Goal: Feedback & Contribution: Submit feedback/report problem

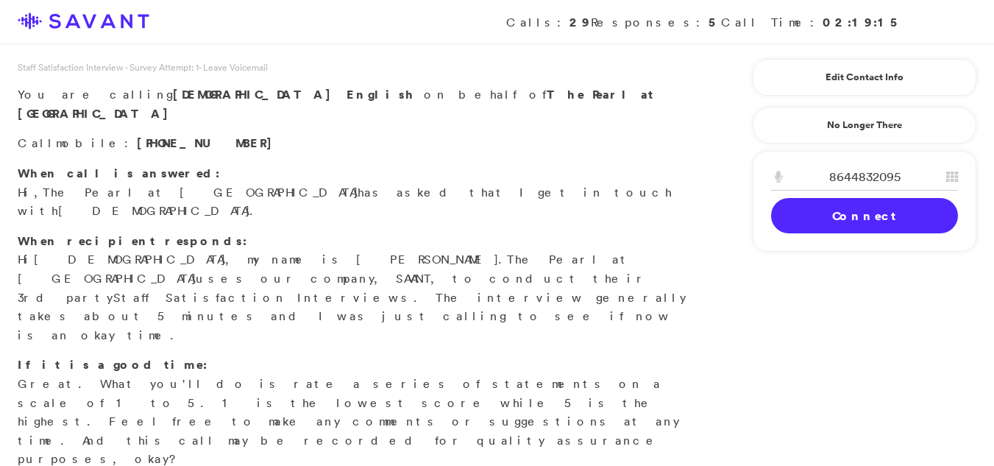
click at [792, 213] on link "Connect" at bounding box center [864, 215] width 187 height 35
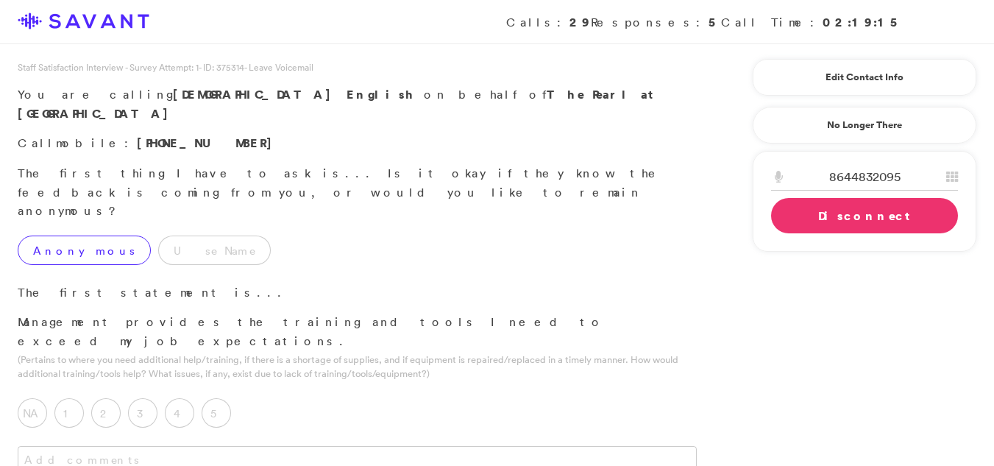
click at [46, 235] on label "Anonymous" at bounding box center [84, 249] width 133 height 29
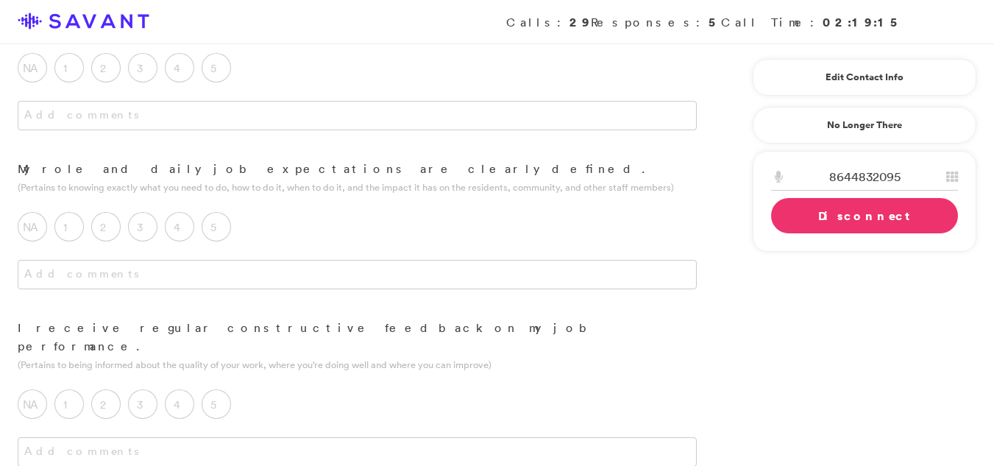
scroll to position [349, 0]
click at [110, 208] on label "2" at bounding box center [105, 222] width 29 height 29
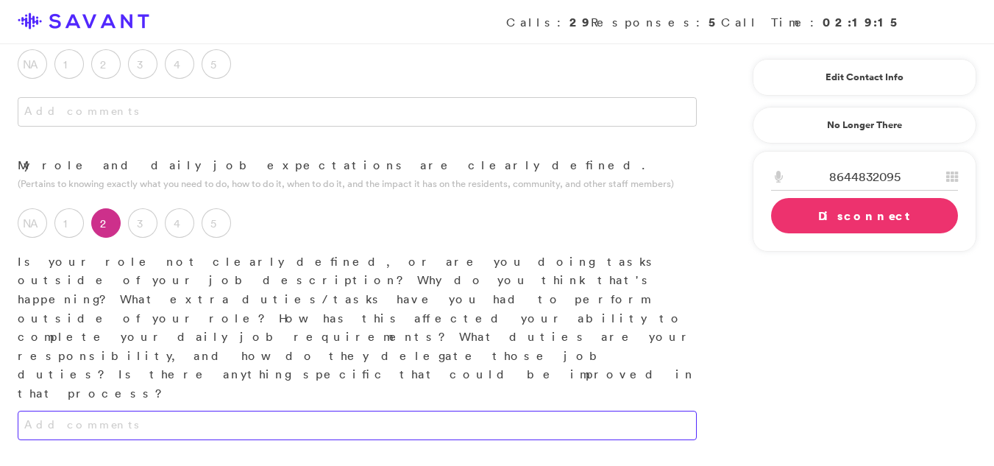
click at [87, 410] on textarea at bounding box center [357, 424] width 679 height 29
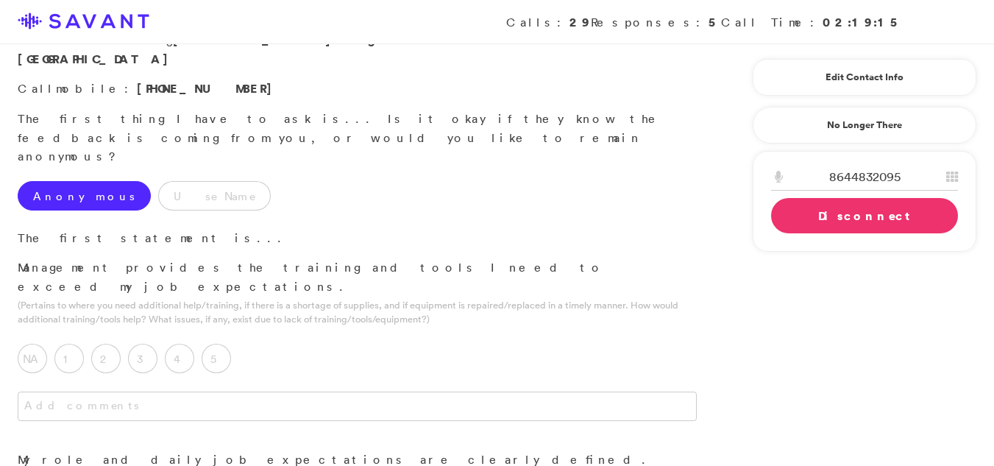
scroll to position [0, 0]
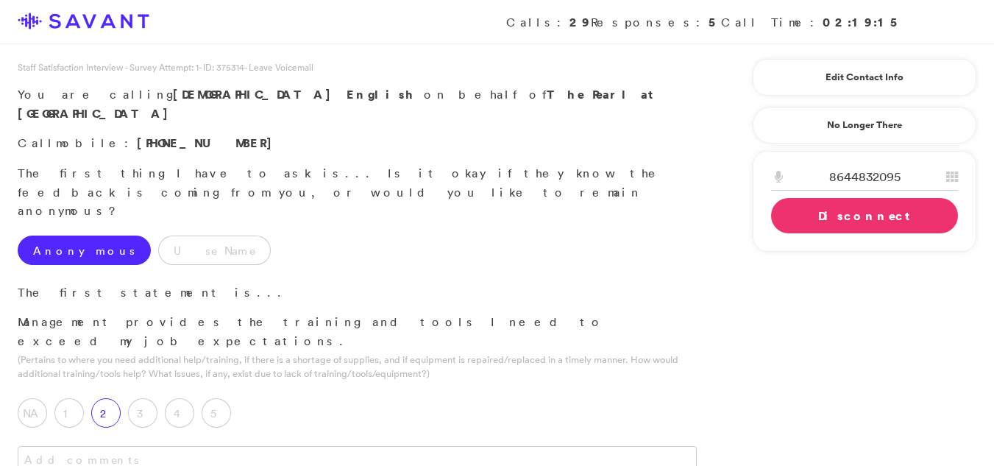
type textarea "Be here for 2 1/2 months and they had a new hire doing the training because evr…"
click at [107, 398] on label "2" at bounding box center [105, 412] width 29 height 29
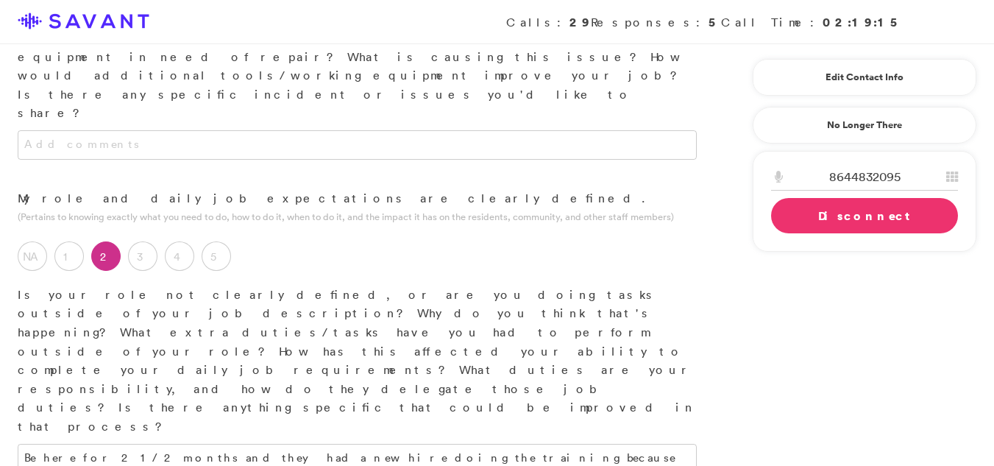
scroll to position [557, 0]
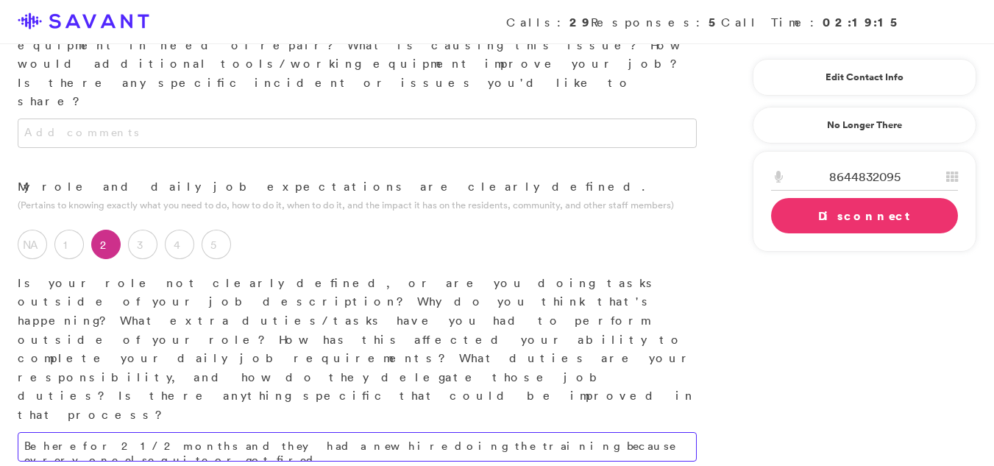
drag, startPoint x: 20, startPoint y: 180, endPoint x: 578, endPoint y: 200, distance: 558.6
click at [578, 432] on div "Be here for 2 1/2 months and they had a new hire doing the training because evr…" at bounding box center [357, 461] width 714 height 59
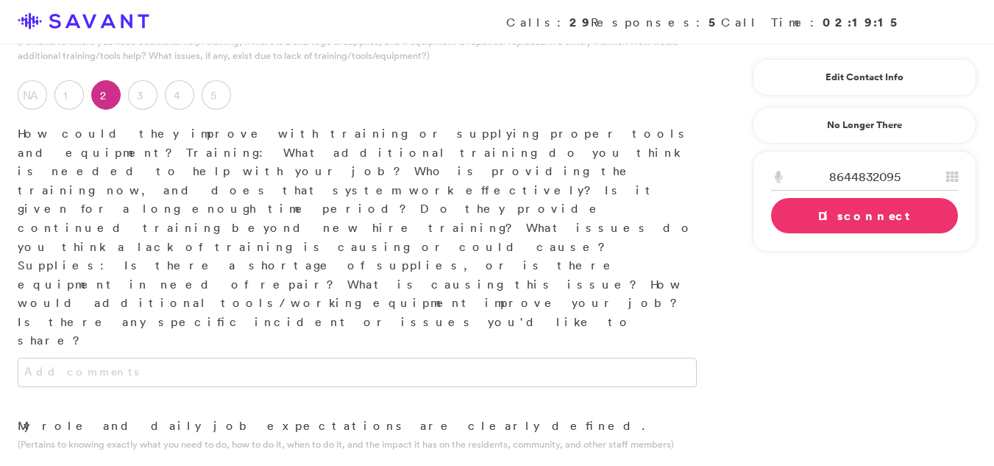
scroll to position [286, 0]
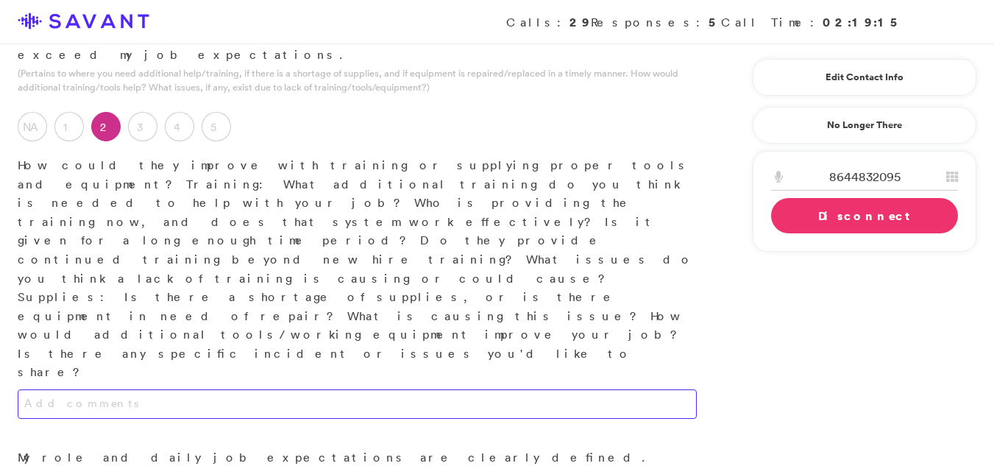
click at [343, 389] on textarea at bounding box center [357, 403] width 679 height 29
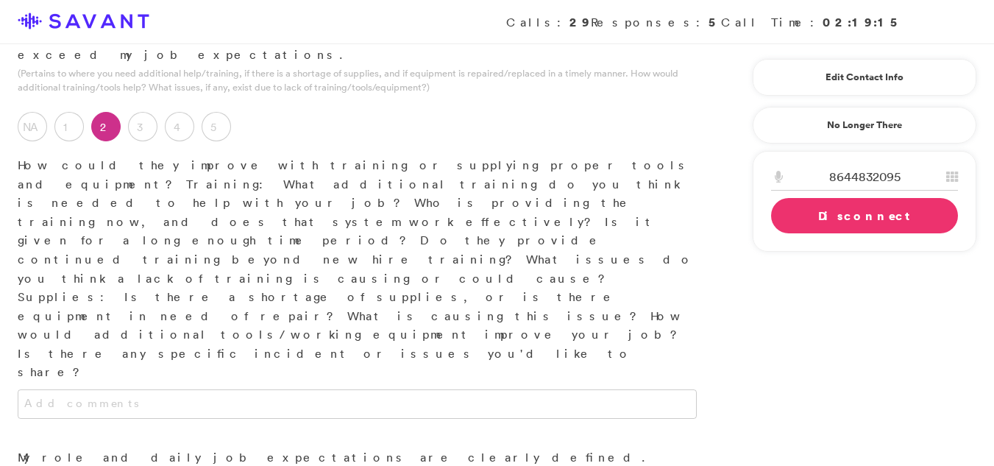
click at [213, 389] on div at bounding box center [357, 418] width 714 height 59
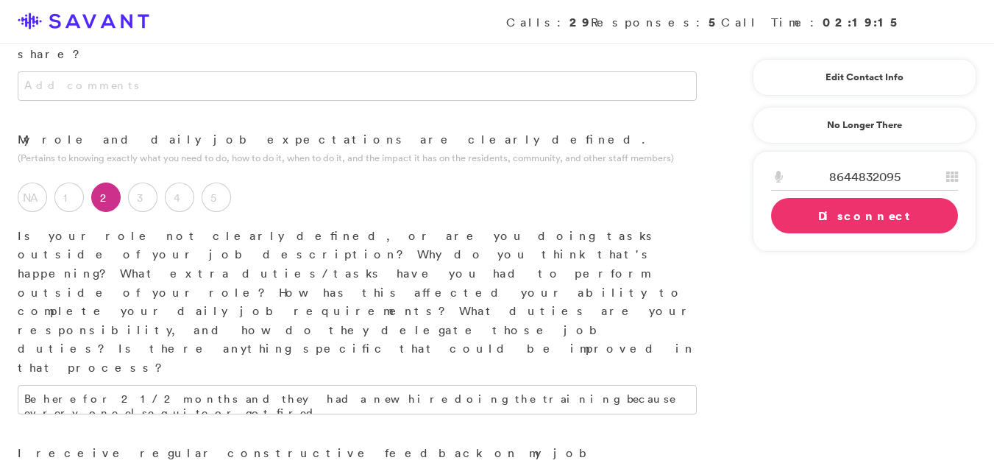
scroll to position [588, 0]
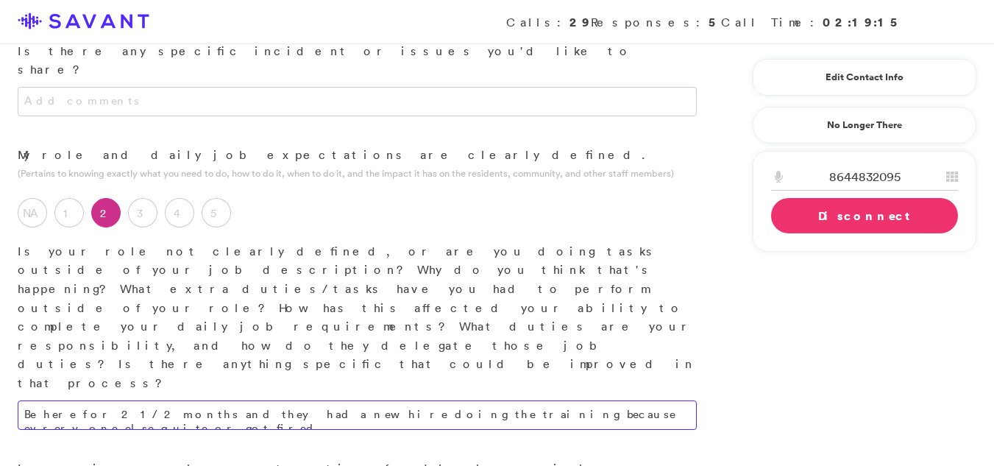
drag, startPoint x: 24, startPoint y: 149, endPoint x: 600, endPoint y: 265, distance: 588.2
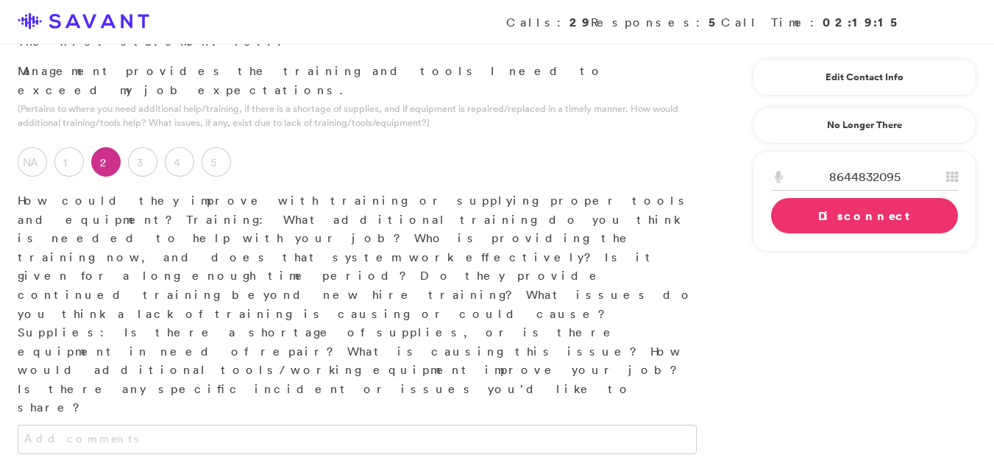
scroll to position [254, 0]
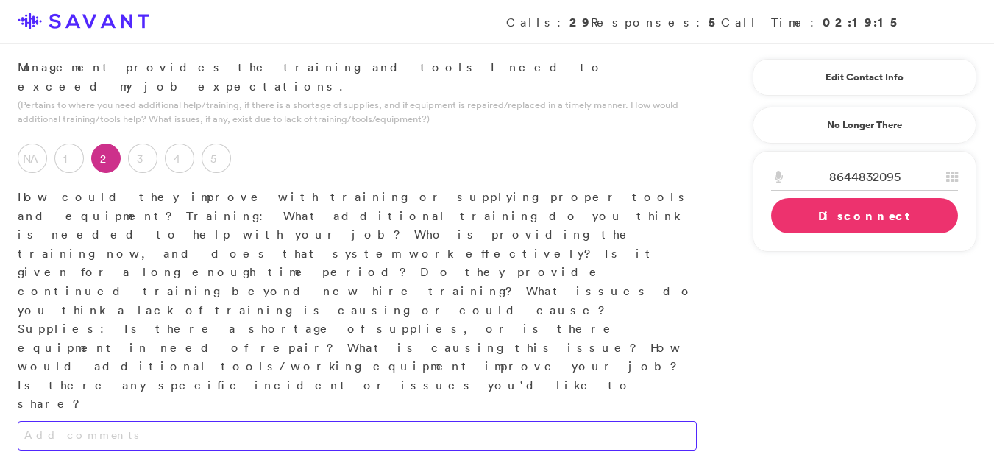
click at [367, 421] on textarea at bounding box center [357, 435] width 679 height 29
paste textarea "Be here for 2 1/2 months and they had a new hire doing the training because evr…"
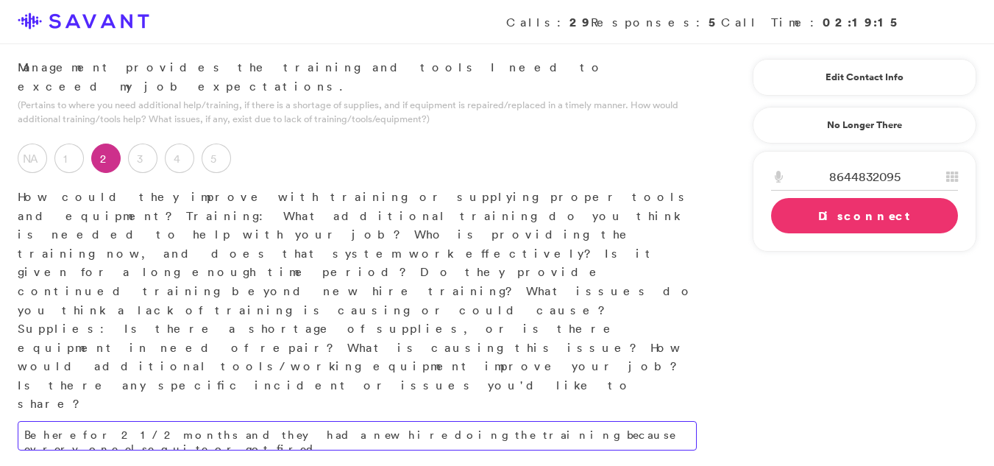
click at [581, 421] on textarea "Be here for 2 1/2 months and they had a new hire doing the training because evr…" at bounding box center [357, 435] width 679 height 29
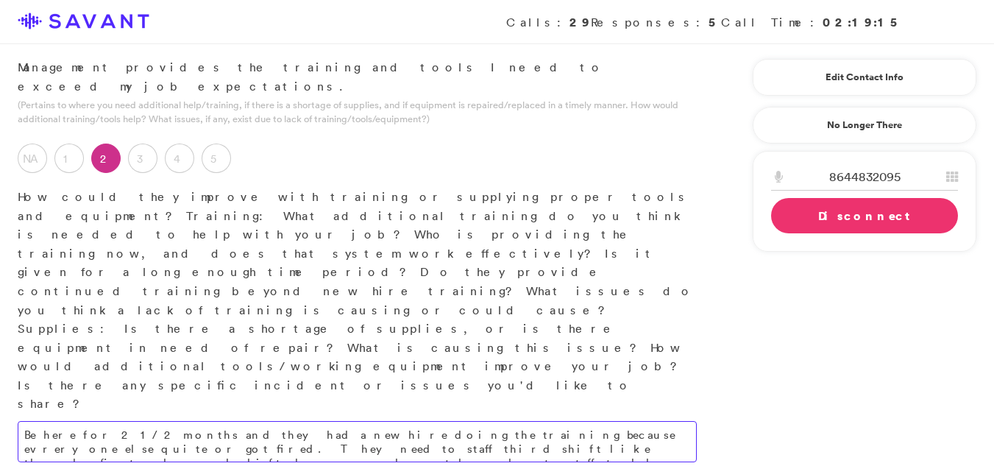
click at [571, 421] on textarea "Be here for 2 1/2 months and they had a new hire doing the training because evr…" at bounding box center [357, 441] width 679 height 41
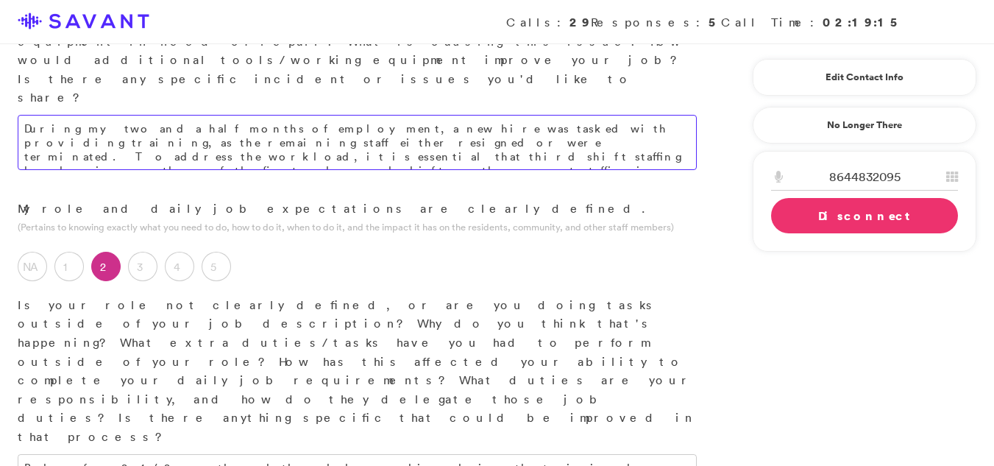
scroll to position [564, 0]
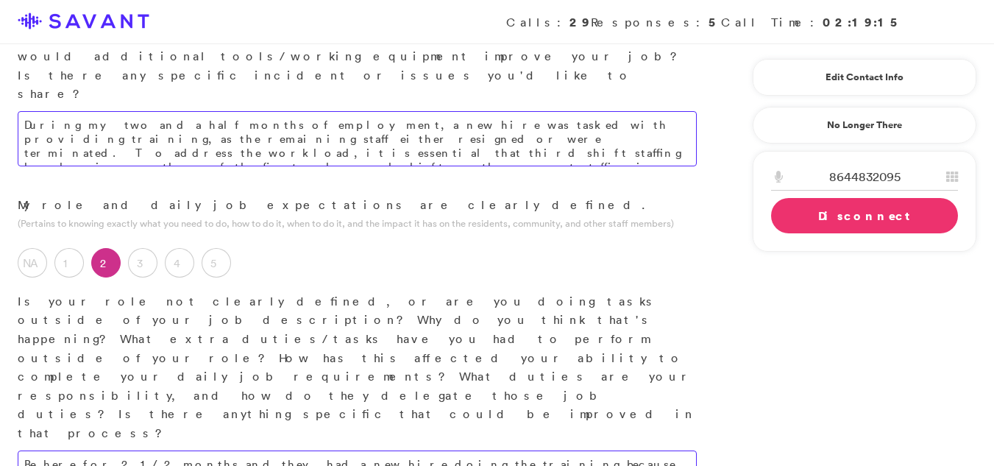
type textarea "During my two and a half months of employment, a new hire was tasked with provi…"
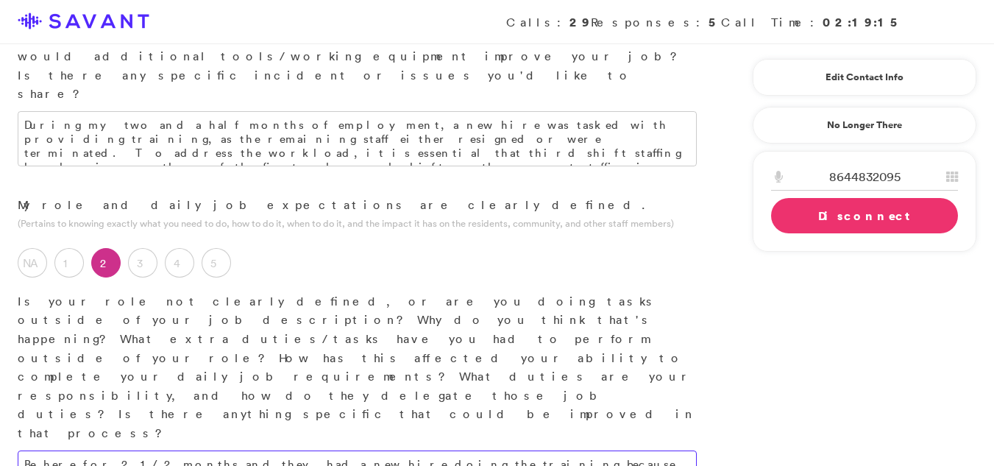
click at [596, 450] on textarea "Be here for 2 1/2 months and they had a new hire doing the training because evr…" at bounding box center [357, 464] width 679 height 29
type textarea "I have been employed here for two and a half months, and training has been cond…"
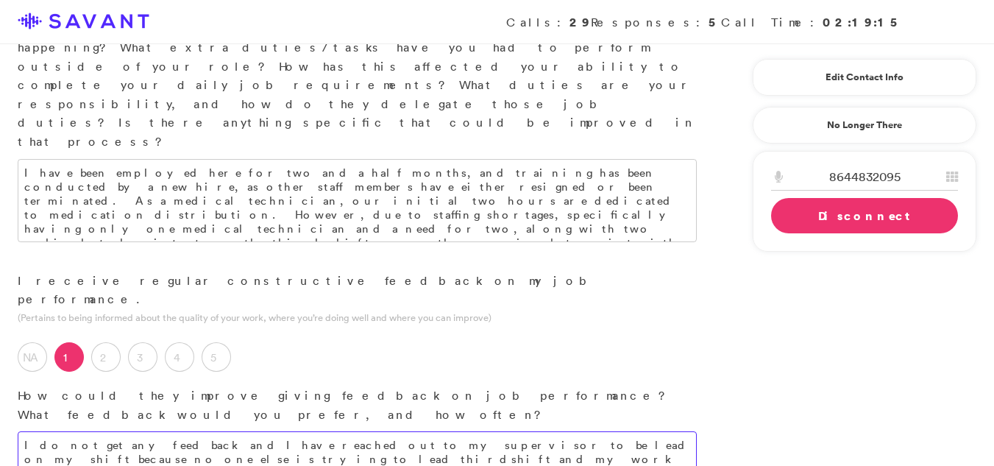
scroll to position [860, 0]
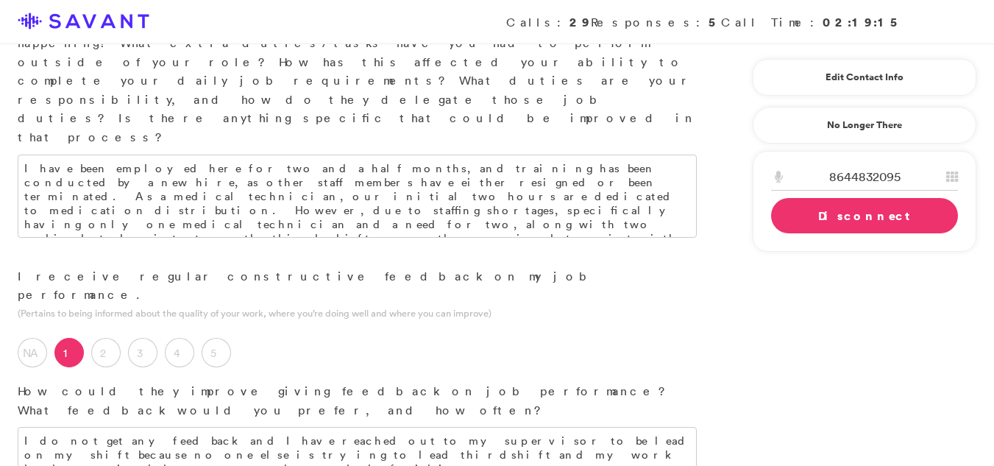
drag, startPoint x: 1004, startPoint y: 196, endPoint x: 110, endPoint y: 261, distance: 896.7
click at [412, 427] on textarea "I do not get any feed back and I have reached out to my supervisor to be lead o…" at bounding box center [357, 447] width 679 height 41
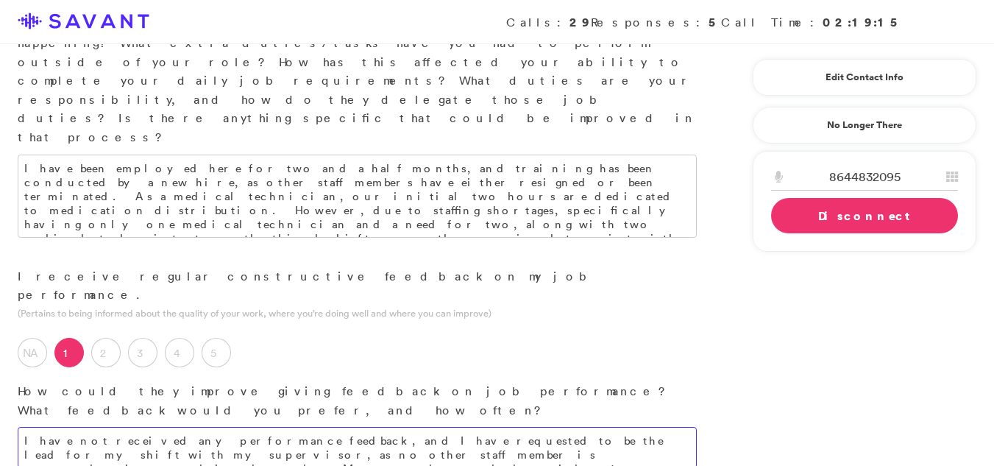
type textarea "I have not received any performance feedback, and I have requested to be the le…"
type textarea "I"
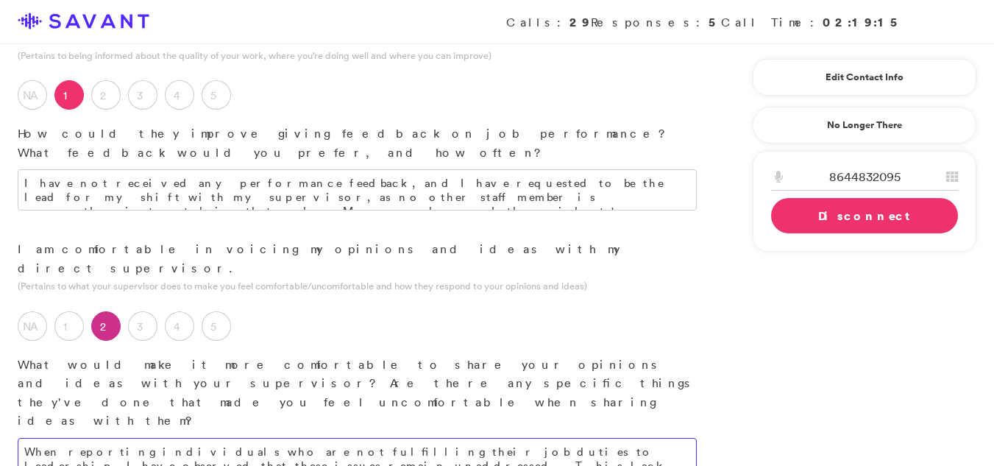
scroll to position [1188, 0]
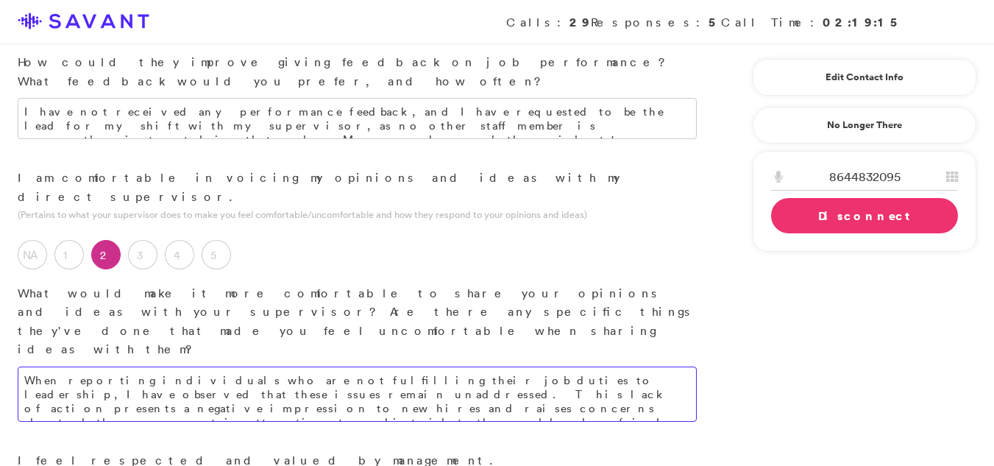
type textarea "When reporting individuals who are not fulfilling their job duties to leadershi…"
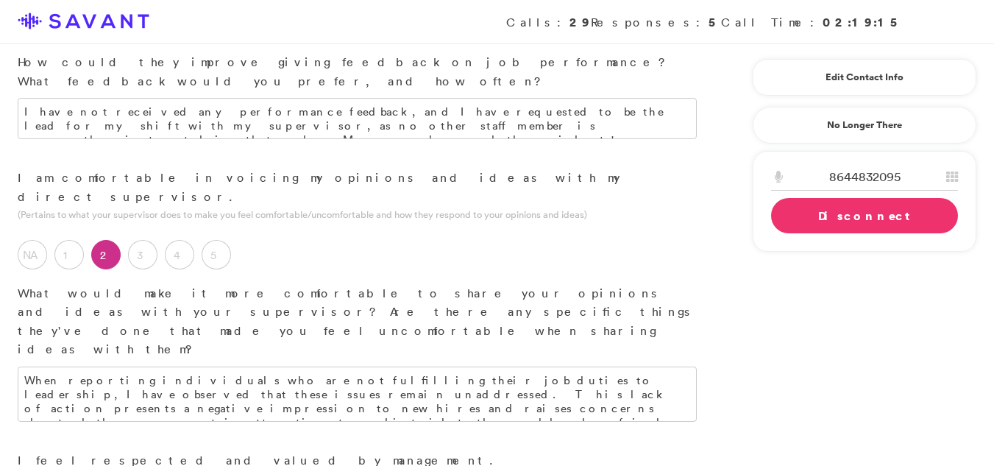
type textarea "While I have not encountered any issues with management, during the third shift…"
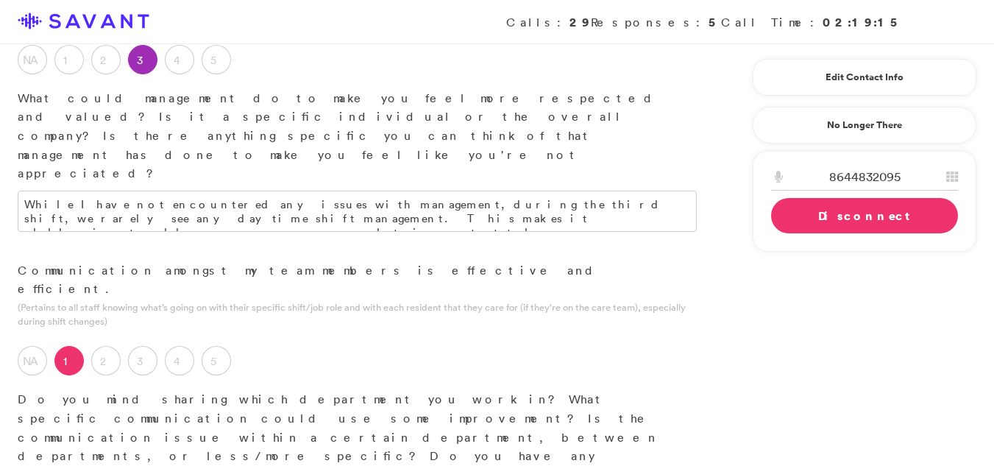
scroll to position [1695, 0]
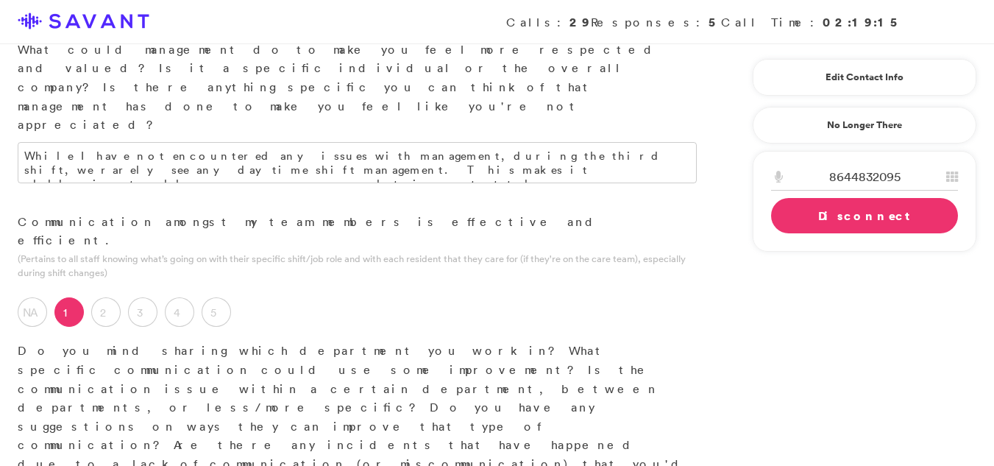
type textarea "There appears to be conflict between the first and third shifts, with a [MEDICA…"
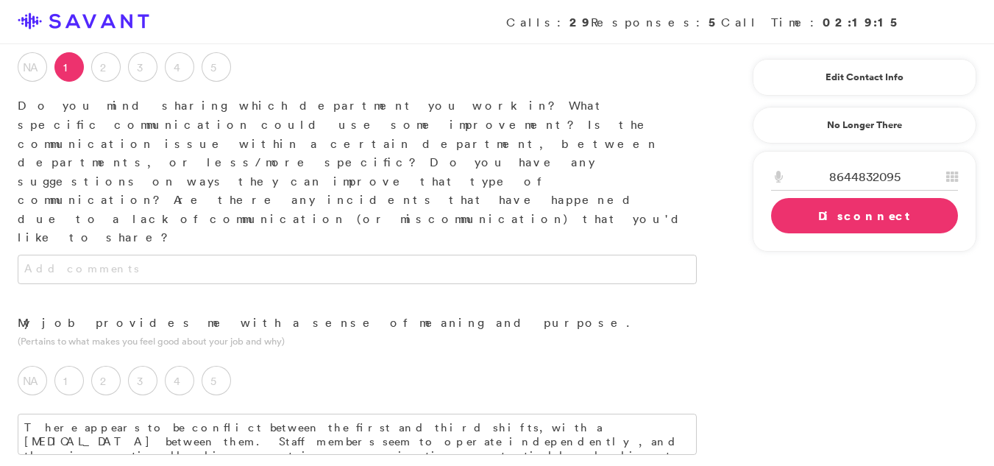
scroll to position [1945, 0]
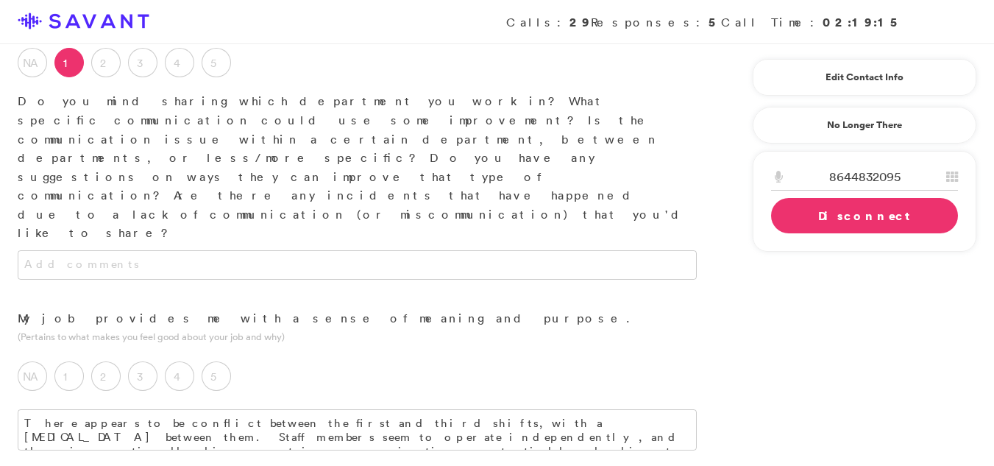
type textarea "I find it challenging to recommend individuals for employment here due to the l…"
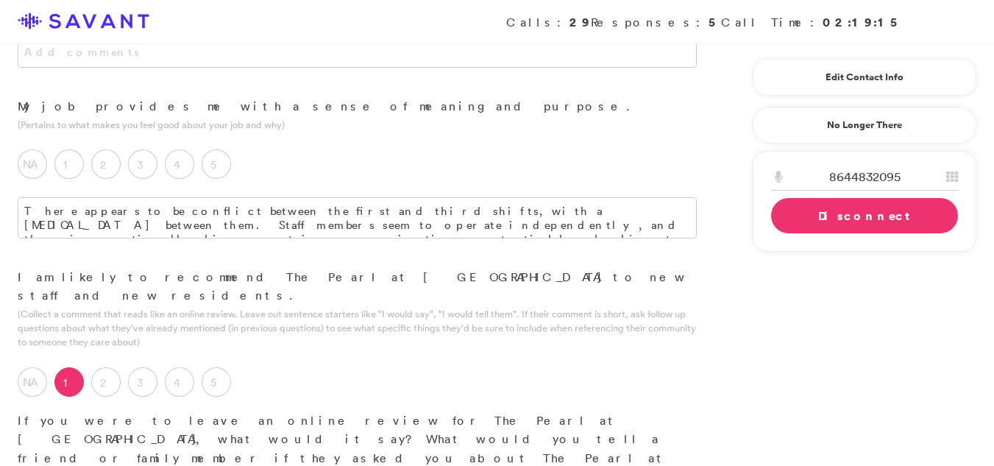
scroll to position [2161, 0]
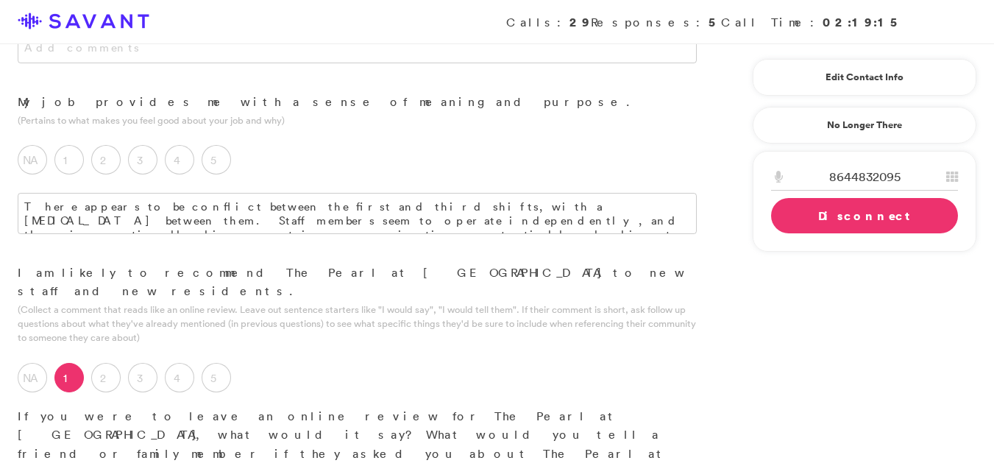
type textarea "I appreciate that there is someyhinh to do but I wish it was more staff to help…"
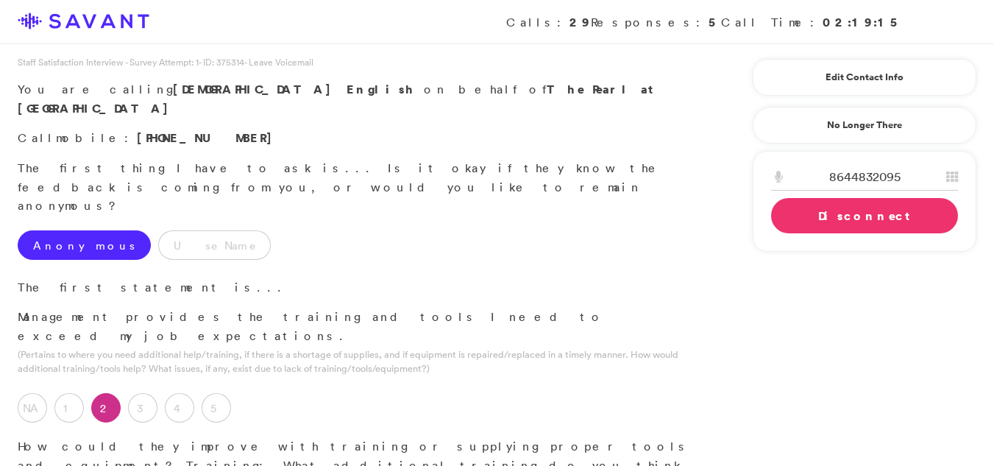
scroll to position [0, 0]
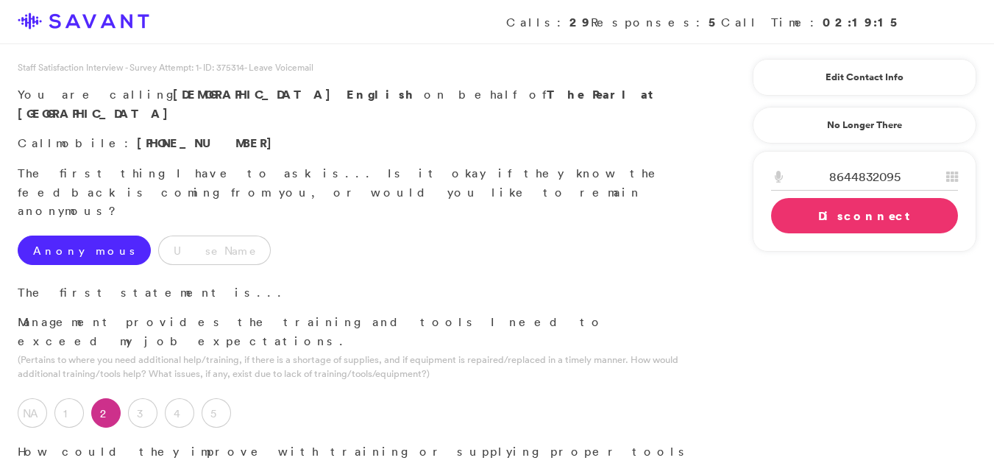
click at [868, 218] on div "Loading Connecting Connect Disconnect" at bounding box center [864, 198] width 187 height 70
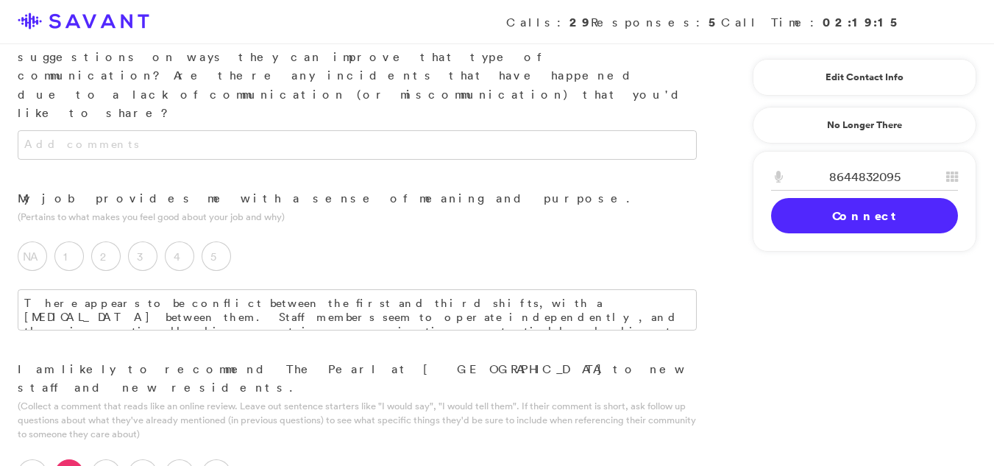
scroll to position [2070, 0]
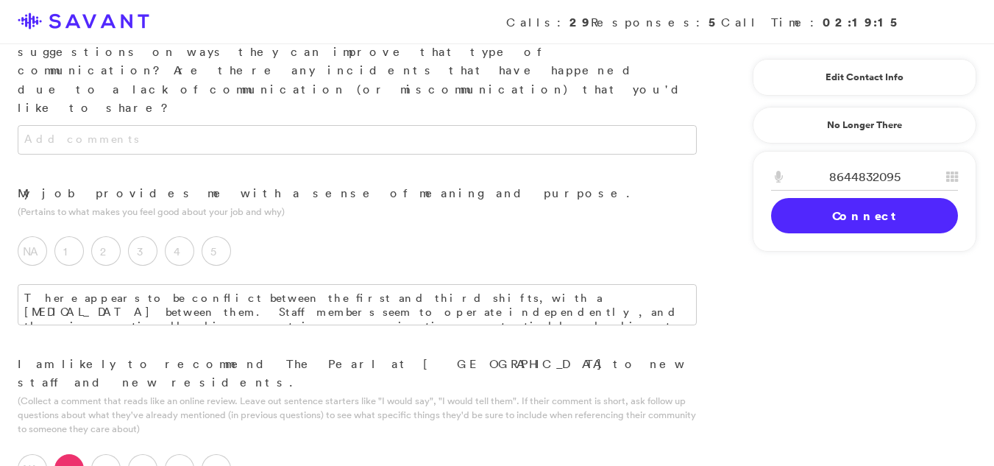
type textarea "We need more staff to help carry the work load espically on third shift. There …"
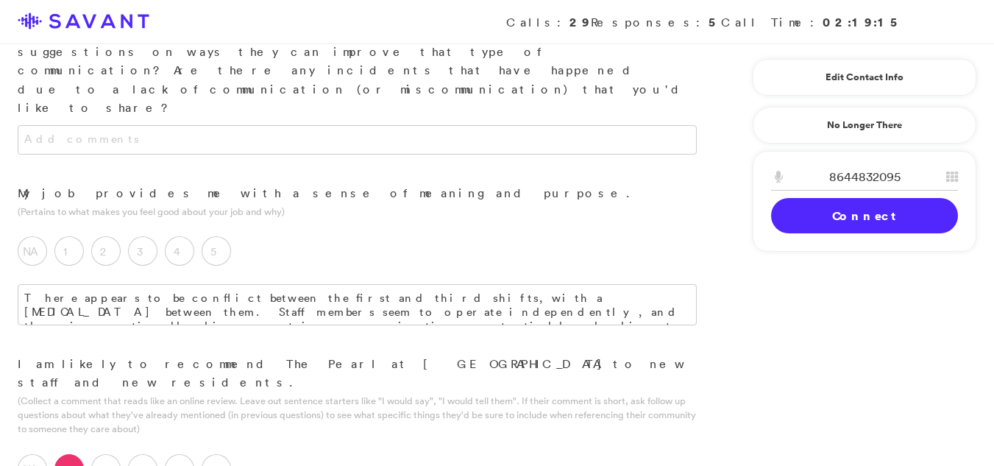
type textarea "While I appreciate the available work, I believe that an increase in staffing l…"
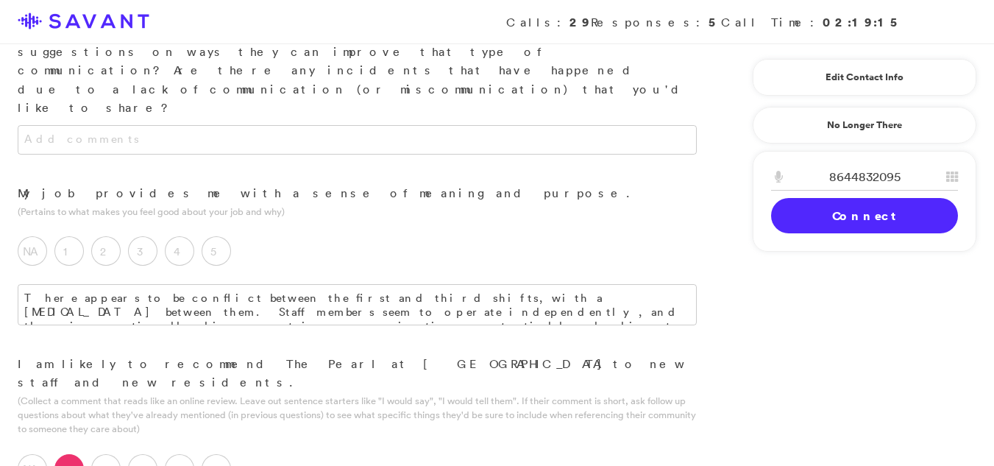
drag, startPoint x: 183, startPoint y: 317, endPoint x: 158, endPoint y: 316, distance: 25.0
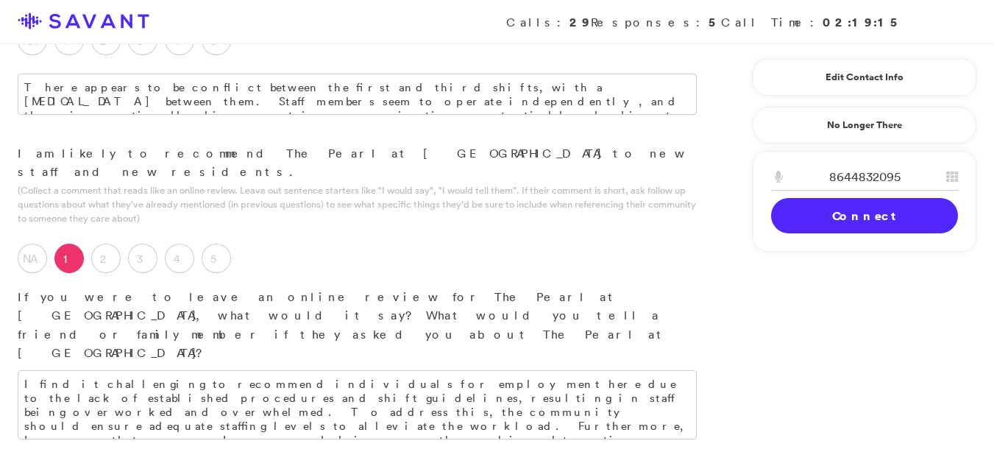
scroll to position [2331, 0]
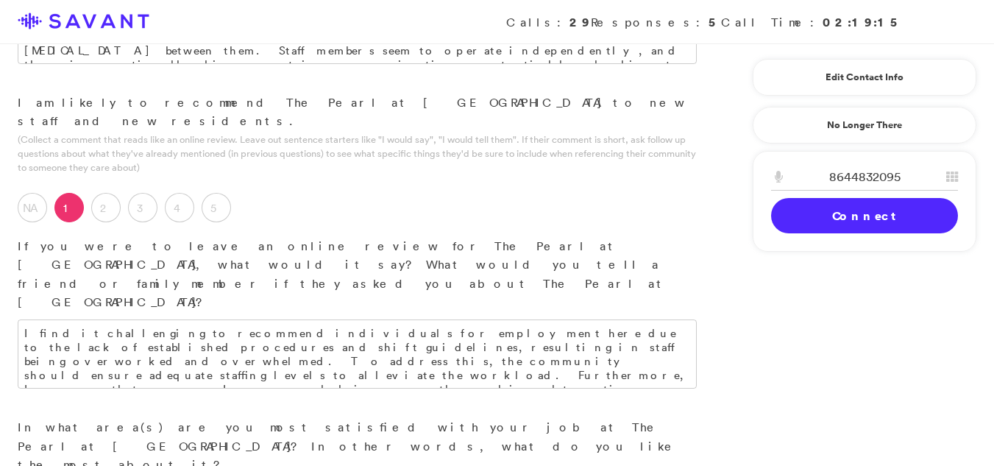
type textarea "We require additional staff, particularly on the third shift, to alleviate the …"
drag, startPoint x: 101, startPoint y: 265, endPoint x: 567, endPoint y: 86, distance: 498.9
